Goal: Information Seeking & Learning: Learn about a topic

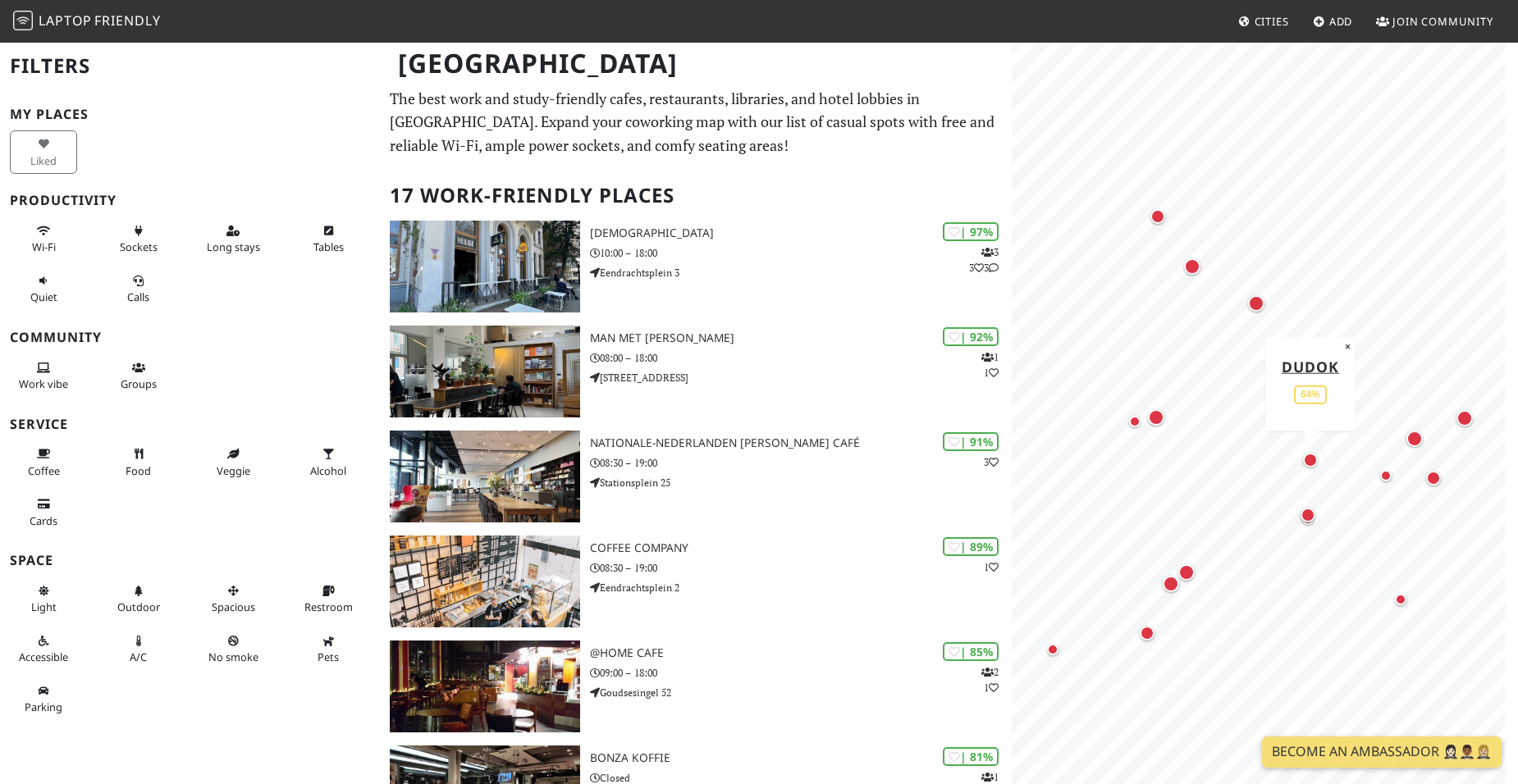
click at [1312, 463] on div "Map marker" at bounding box center [1310, 460] width 15 height 15
click at [1310, 523] on div "Map marker" at bounding box center [1307, 515] width 21 height 21
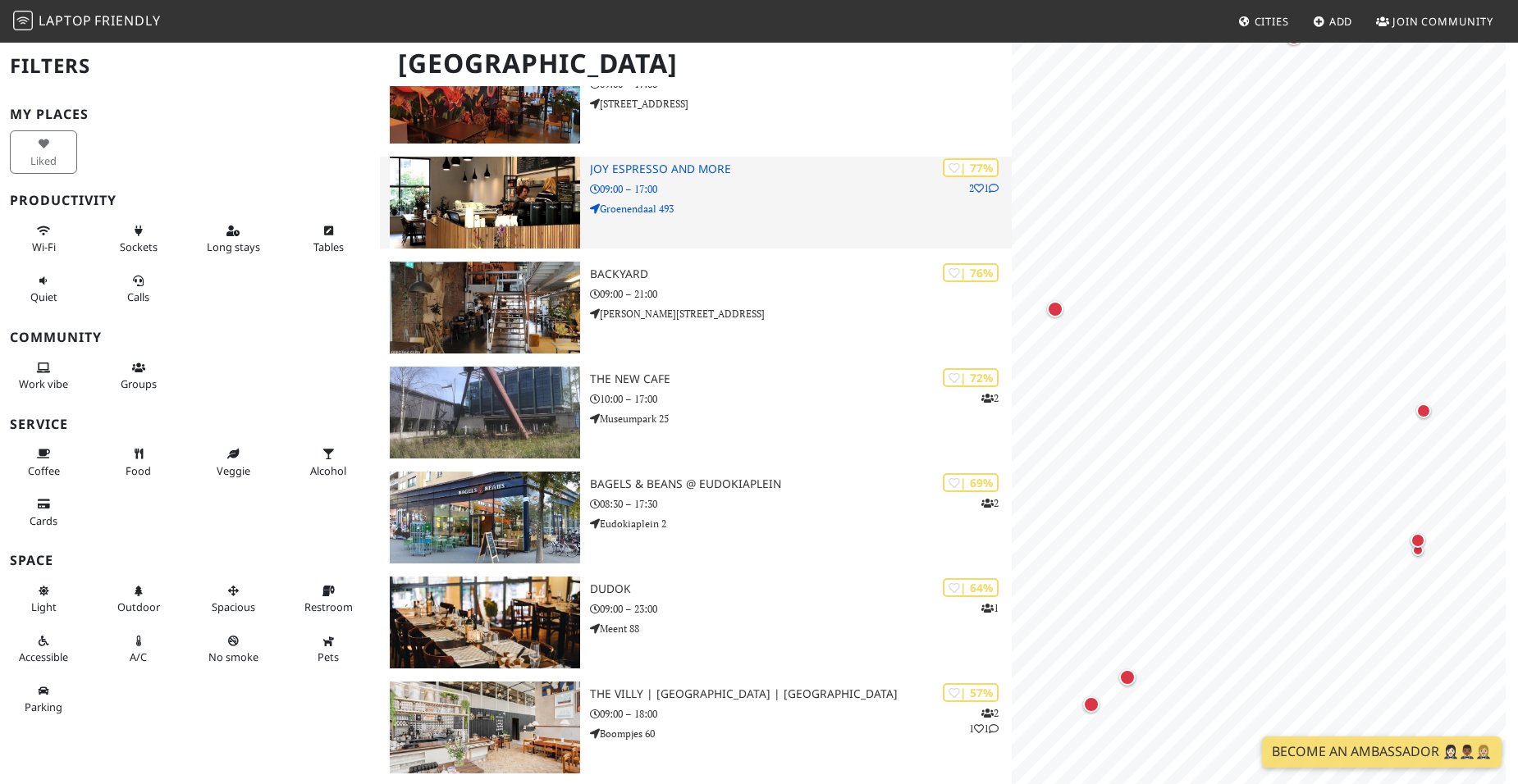
scroll to position [857, 0]
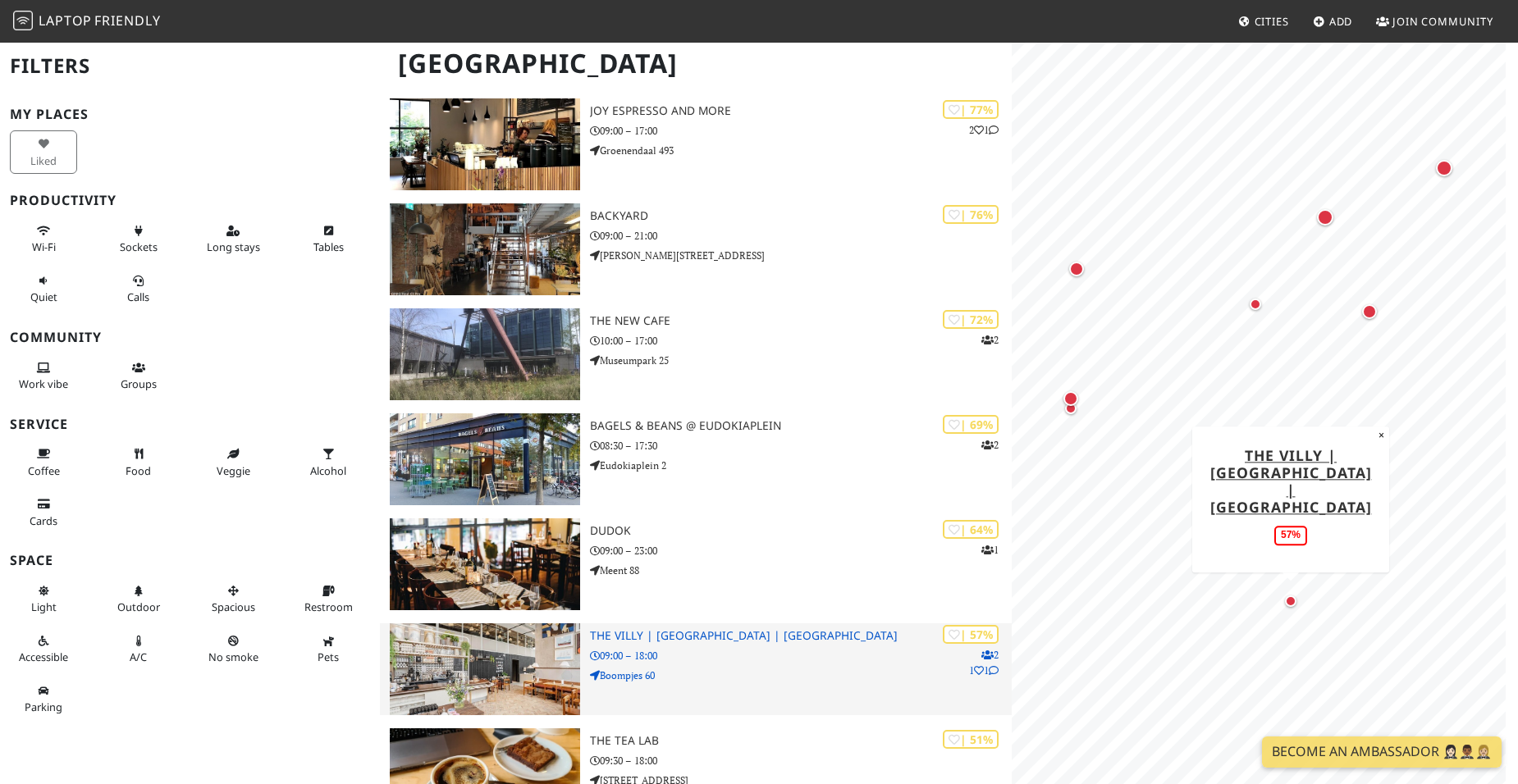
click at [759, 649] on p "09:00 – 18:00" at bounding box center [800, 656] width 422 height 16
